Goal: Task Accomplishment & Management: Use online tool/utility

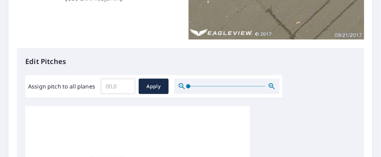
scroll to position [175, 0]
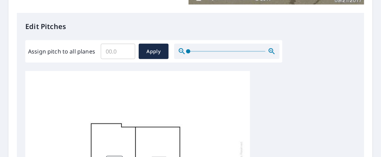
click at [106, 49] on input "Assign pitch to all planes" at bounding box center [118, 52] width 34 height 20
type input "2"
click at [156, 47] on span "Apply" at bounding box center [153, 51] width 19 height 9
type input "2"
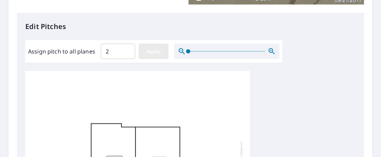
type input "2"
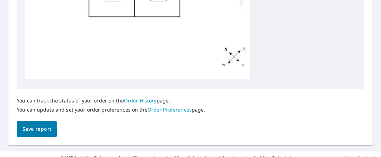
scroll to position [403, 0]
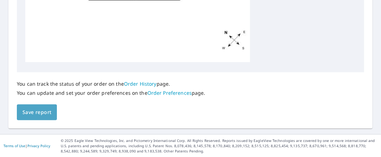
click at [41, 116] on span "Save report" at bounding box center [36, 112] width 29 height 9
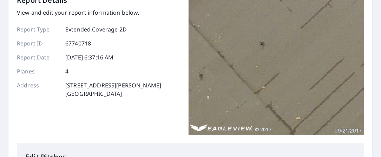
scroll to position [0, 0]
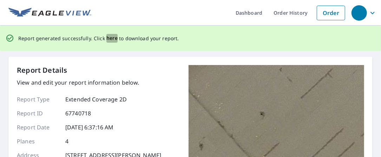
click at [109, 39] on span "here" at bounding box center [112, 38] width 12 height 9
